Goal: Task Accomplishment & Management: Manage account settings

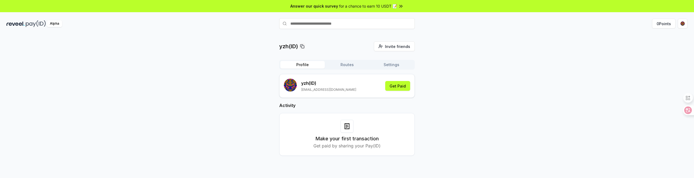
click at [388, 66] on button "Settings" at bounding box center [391, 65] width 44 height 8
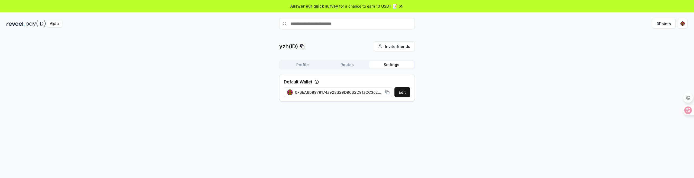
click at [352, 66] on button "Routes" at bounding box center [347, 65] width 44 height 8
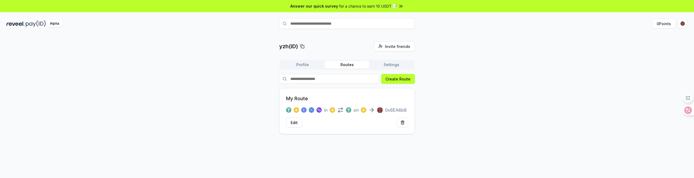
click at [307, 66] on button "Profile" at bounding box center [302, 65] width 44 height 8
